Goal: Transaction & Acquisition: Purchase product/service

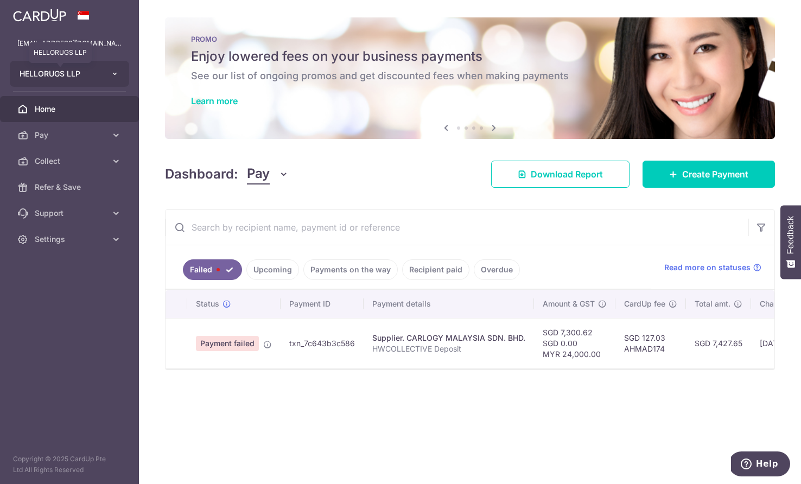
click at [78, 74] on span "HELLORUGS LLP" at bounding box center [60, 73] width 80 height 11
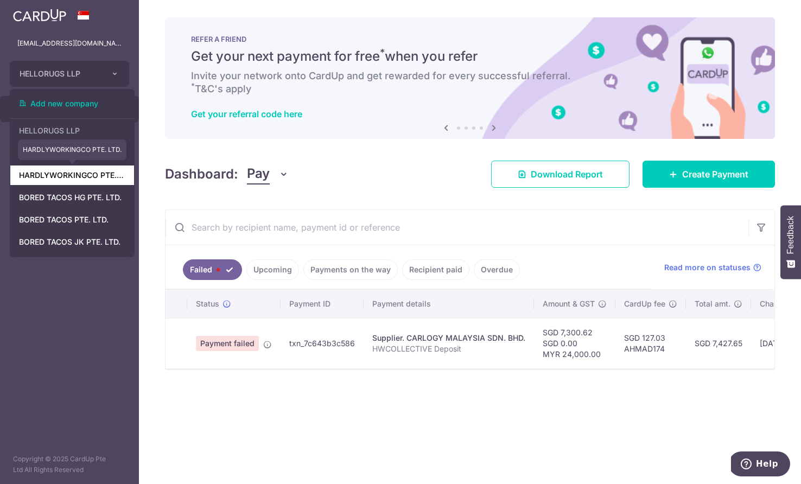
click at [80, 182] on link "HARDLYWORKINGCO PTE. LTD." at bounding box center [72, 176] width 124 height 20
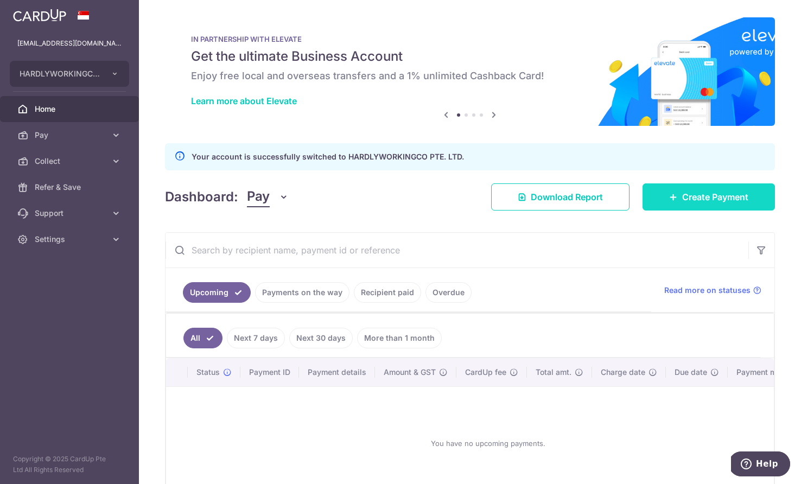
click at [739, 193] on span "Create Payment" at bounding box center [716, 197] width 66 height 13
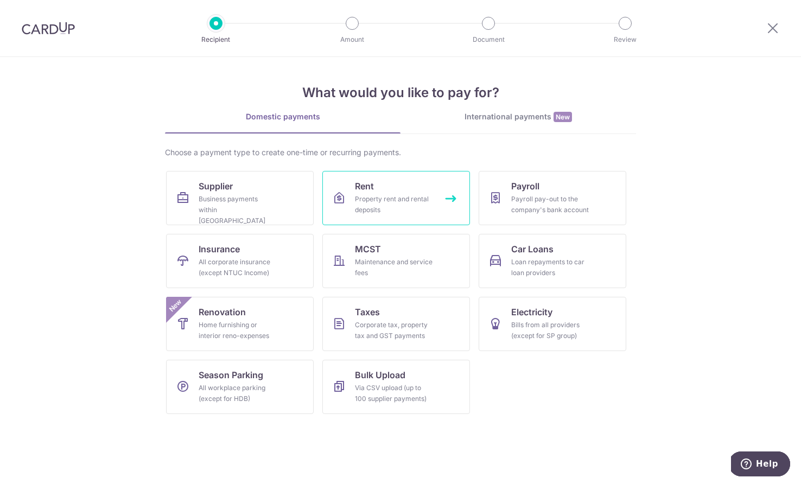
click at [401, 199] on div "Property rent and rental deposits" at bounding box center [394, 205] width 78 height 22
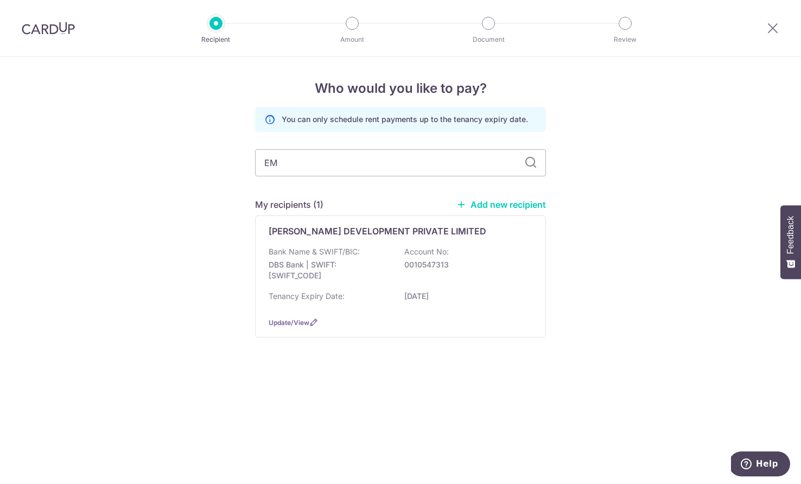
type input "EMP"
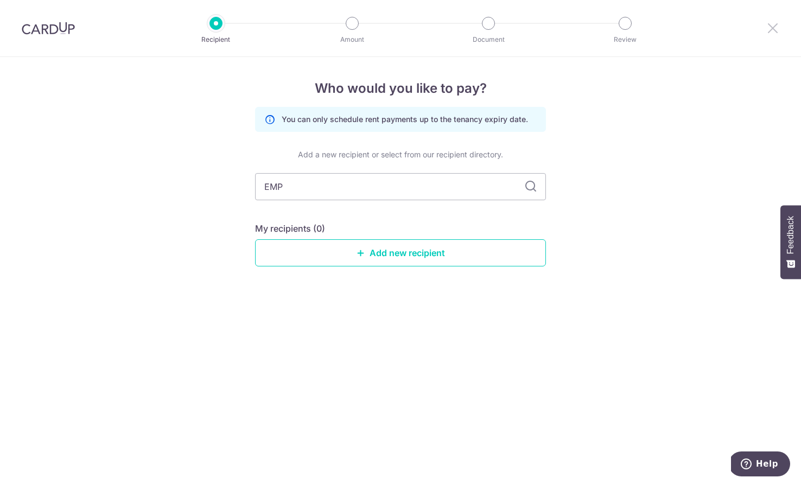
click at [777, 27] on icon at bounding box center [773, 28] width 13 height 14
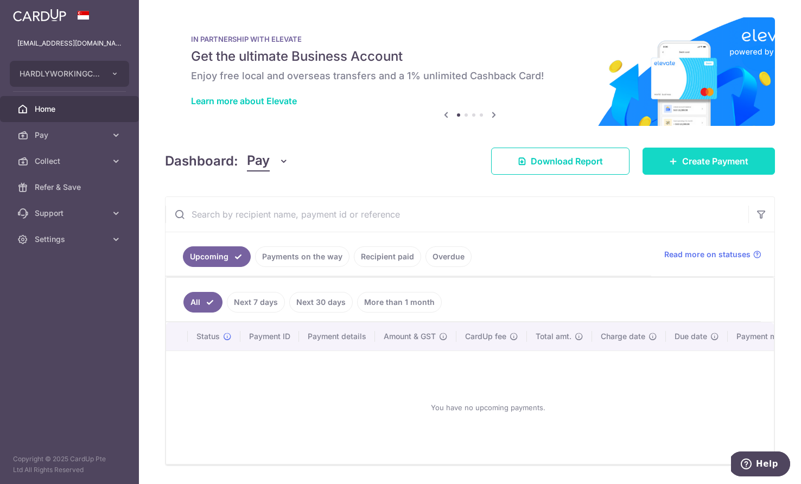
click at [687, 171] on link "Create Payment" at bounding box center [709, 161] width 132 height 27
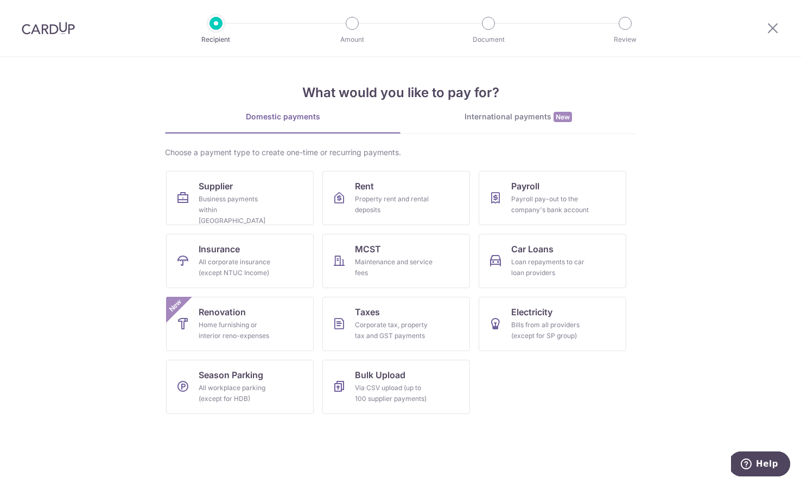
drag, startPoint x: 4, startPoint y: 300, endPoint x: 706, endPoint y: 231, distance: 705.0
click at [706, 231] on section "What would you like to pay for? Domestic payments International payments New Ch…" at bounding box center [400, 270] width 801 height 427
click at [230, 189] on span "Supplier" at bounding box center [216, 186] width 34 height 13
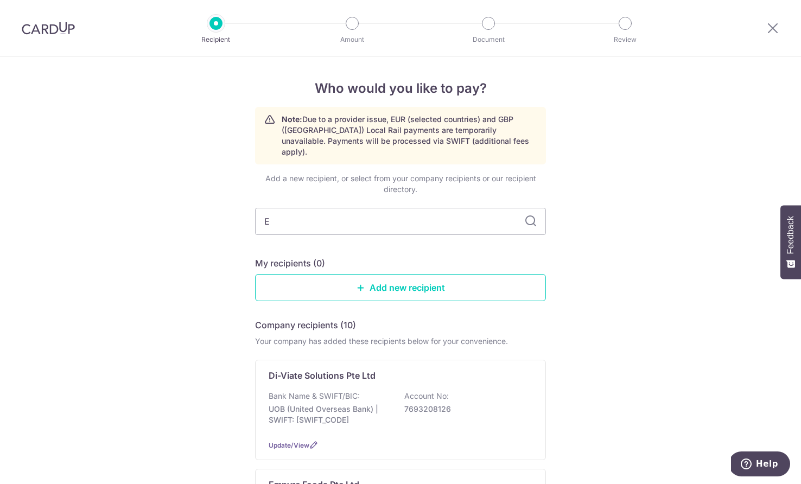
type input "EM"
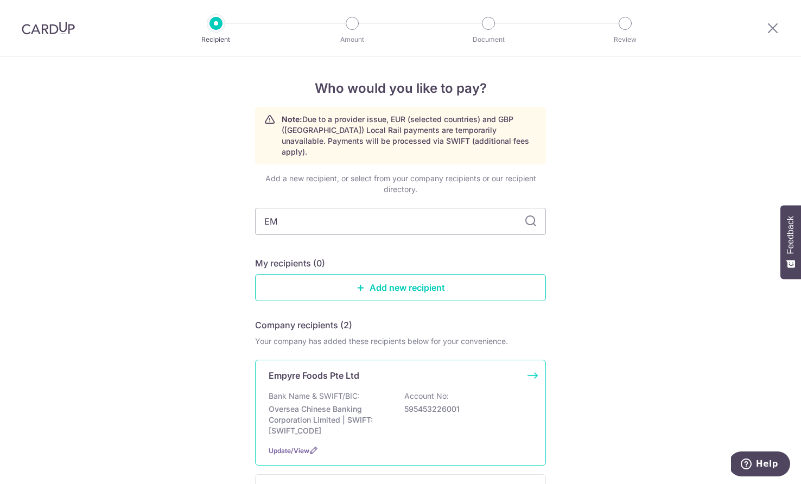
click at [365, 406] on p "Oversea Chinese Banking Corporation Limited | SWIFT: [SWIFT_CODE]" at bounding box center [330, 420] width 122 height 33
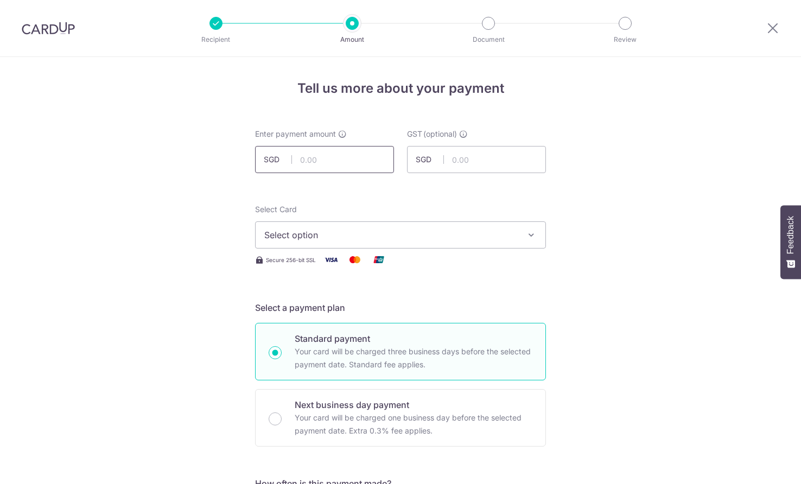
click at [338, 162] on input "text" at bounding box center [324, 159] width 139 height 27
paste input "4,393.94"
type input "4,393.94"
click at [397, 225] on button "Select option" at bounding box center [400, 235] width 291 height 27
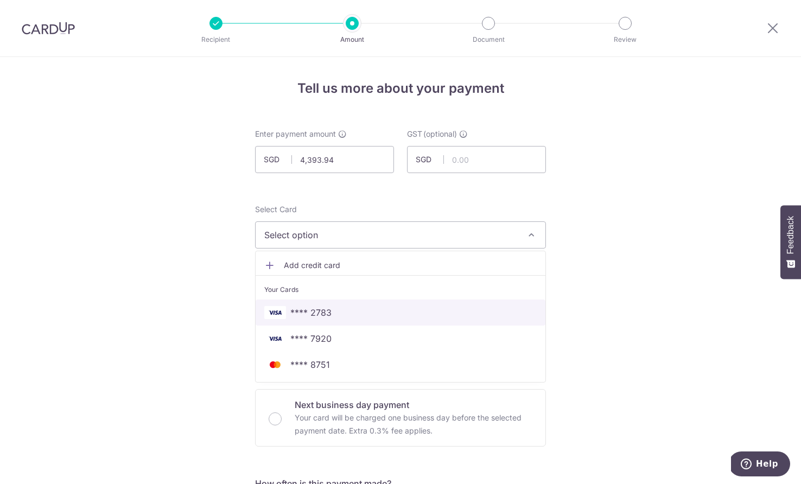
click at [341, 314] on span "**** 2783" at bounding box center [400, 312] width 273 height 13
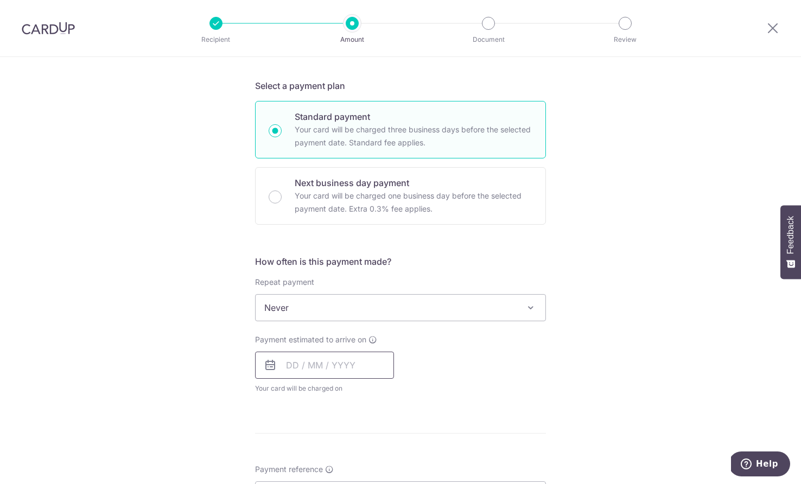
click at [336, 361] on input "text" at bounding box center [324, 365] width 139 height 27
click at [368, 444] on link "4" at bounding box center [364, 442] width 17 height 17
type input "04/09/2025"
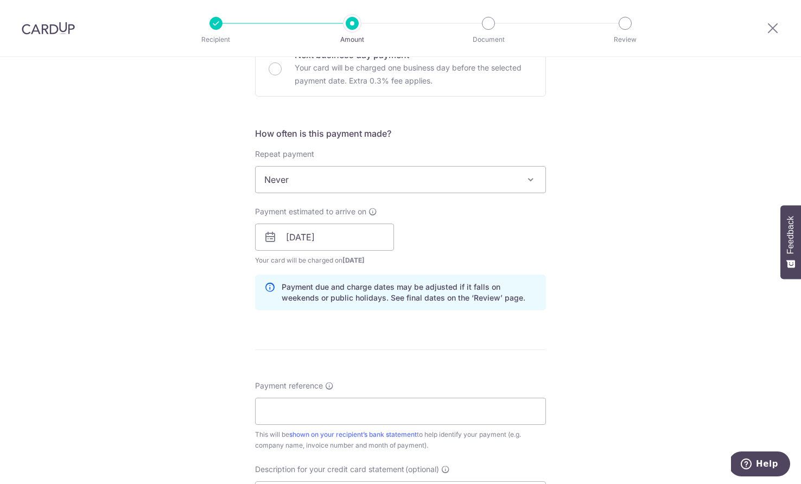
scroll to position [456, 0]
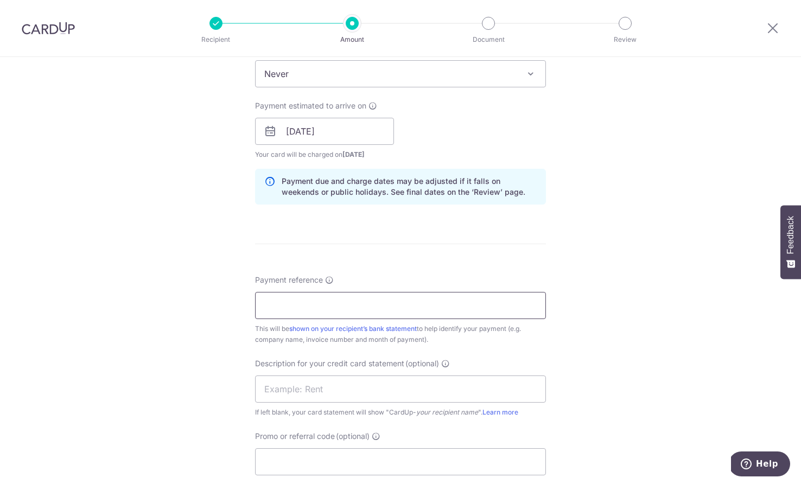
click at [377, 312] on input "Payment reference" at bounding box center [400, 305] width 291 height 27
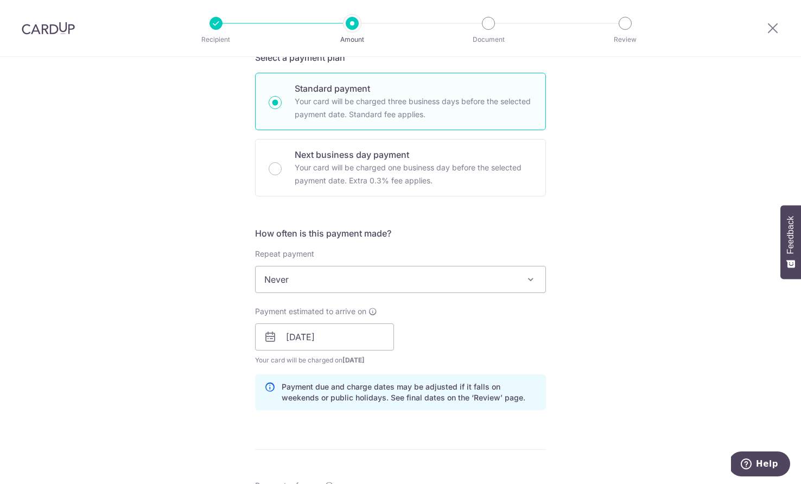
scroll to position [315, 0]
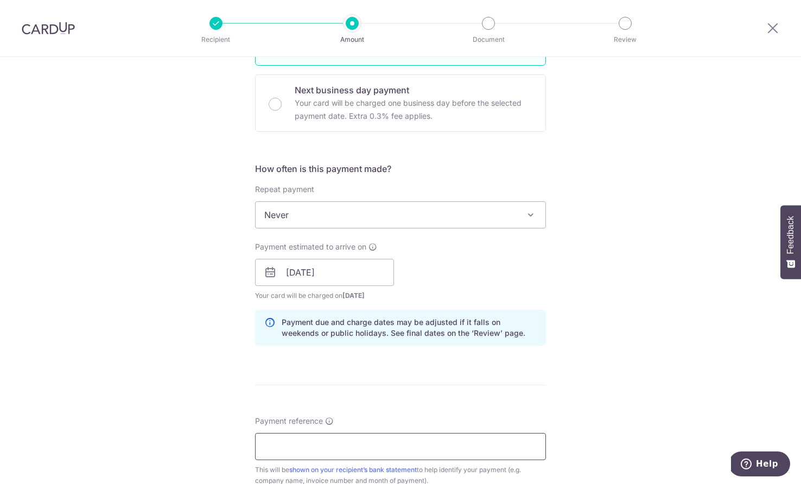
paste input "INV-0239"
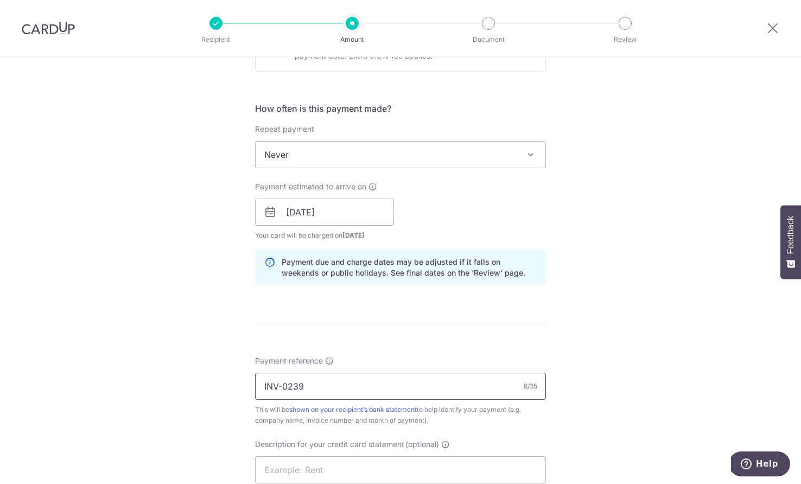
click at [285, 390] on input "INV-0239" at bounding box center [400, 386] width 291 height 27
type input "INV0239"
click at [299, 463] on input "text" at bounding box center [400, 470] width 291 height 27
click at [303, 469] on input "text" at bounding box center [400, 470] width 291 height 27
paste input "INV-0239"
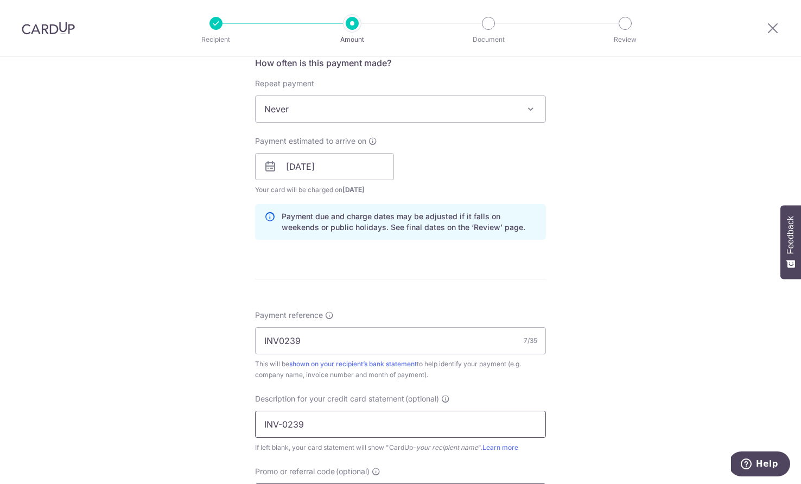
scroll to position [447, 0]
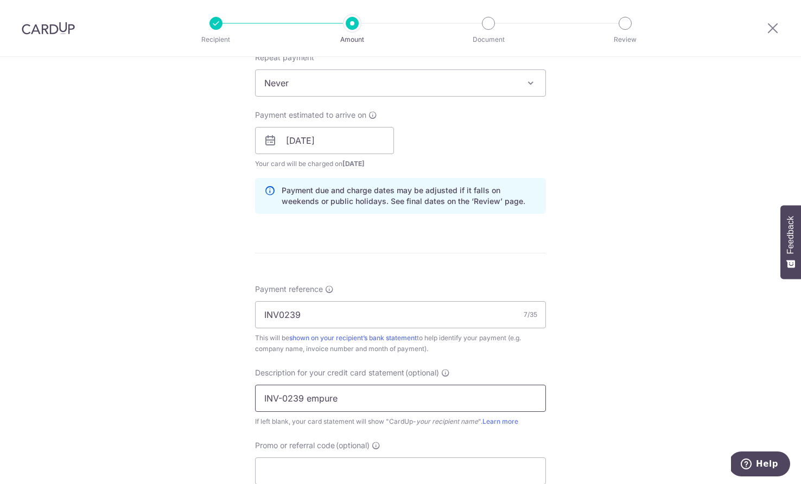
click at [285, 402] on input "INV-0239 empure" at bounding box center [400, 398] width 291 height 27
drag, startPoint x: 304, startPoint y: 397, endPoint x: 384, endPoint y: 398, distance: 80.4
click at [384, 398] on input "INV0239 empure" at bounding box center [400, 398] width 291 height 27
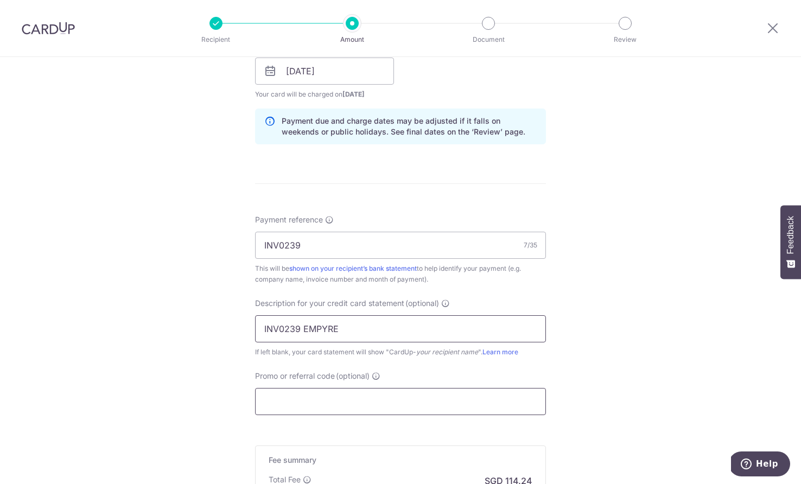
type input "INV0239 EMPYRE"
click at [349, 397] on input "Promo or referral code (optional)" at bounding box center [400, 401] width 291 height 27
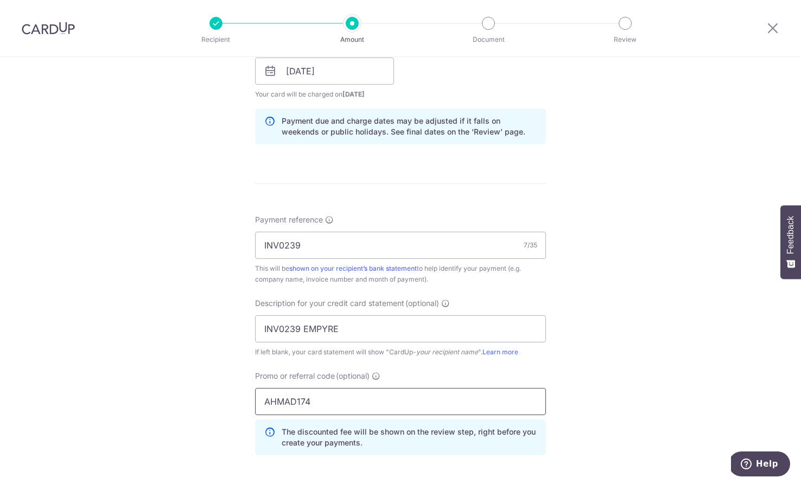
type input "AHMAD174"
click at [253, 396] on div "Promo or referral code (optional) AHMAD174 The discounted fee will be shown on …" at bounding box center [401, 417] width 304 height 93
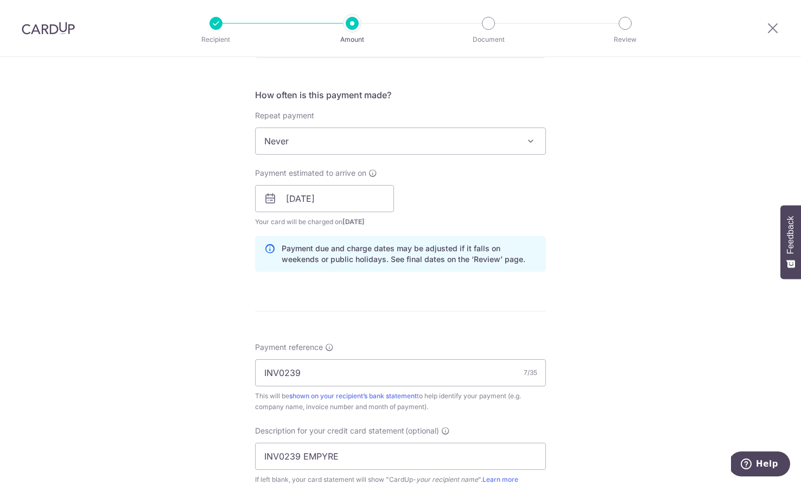
scroll to position [663, 0]
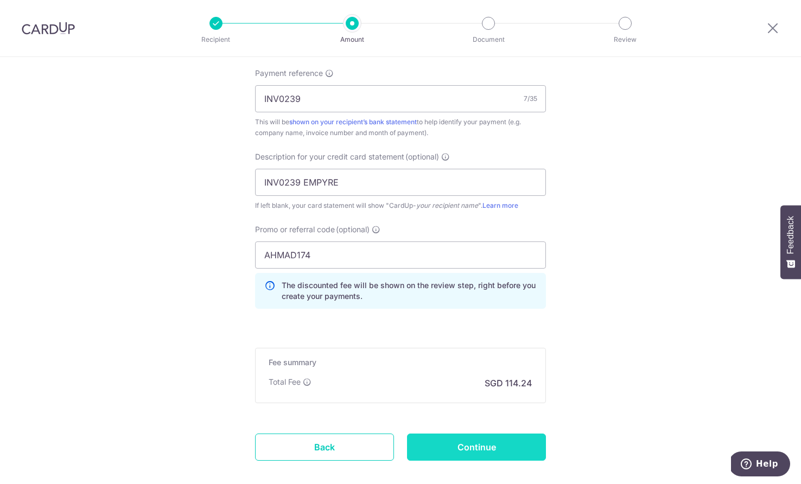
click at [457, 444] on input "Continue" at bounding box center [476, 447] width 139 height 27
type input "Create Schedule"
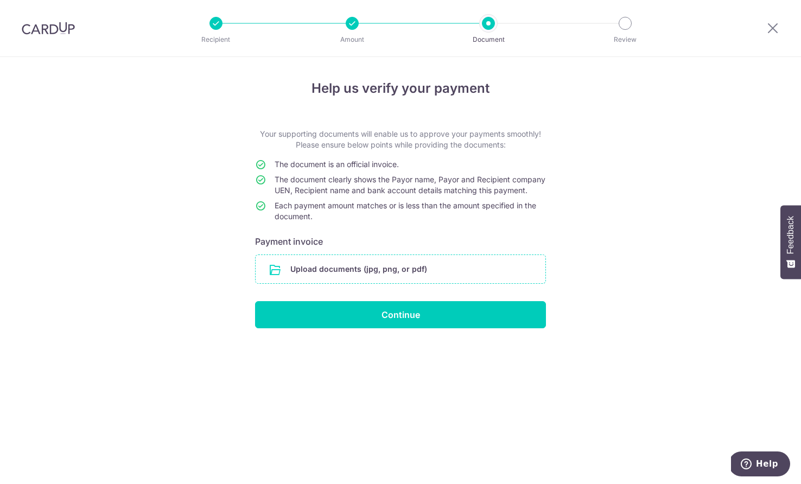
click at [312, 275] on input "file" at bounding box center [401, 269] width 290 height 28
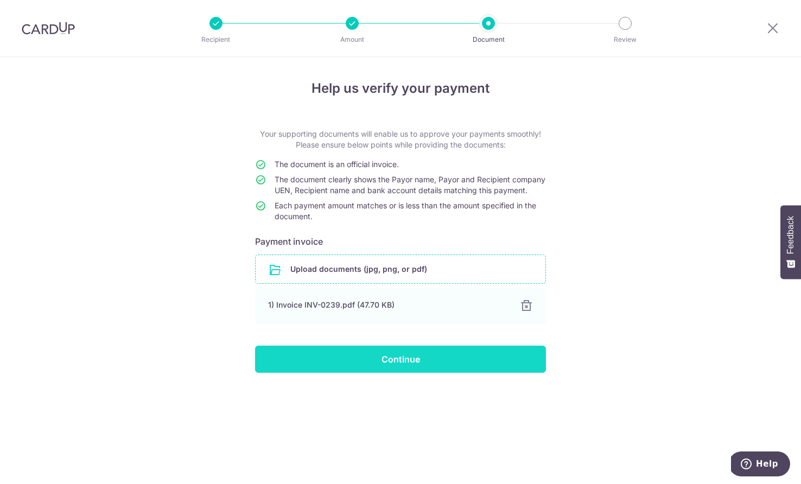
click at [386, 369] on input "Continue" at bounding box center [400, 359] width 291 height 27
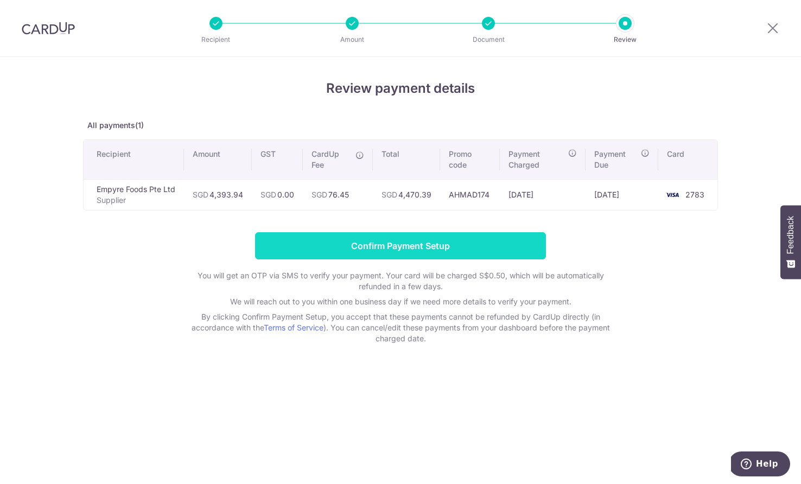
click at [380, 256] on input "Confirm Payment Setup" at bounding box center [400, 245] width 291 height 27
